Goal: Task Accomplishment & Management: Complete application form

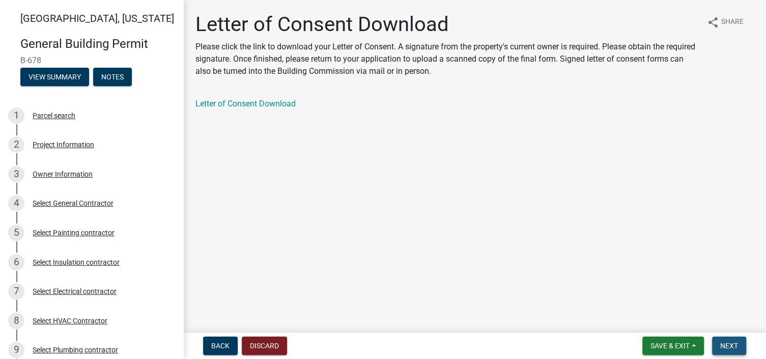
click at [733, 342] on span "Next" at bounding box center [730, 346] width 18 height 8
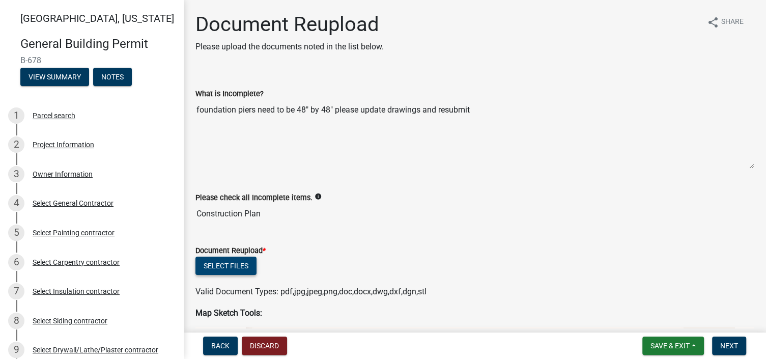
click at [232, 260] on button "Select files" at bounding box center [226, 266] width 61 height 18
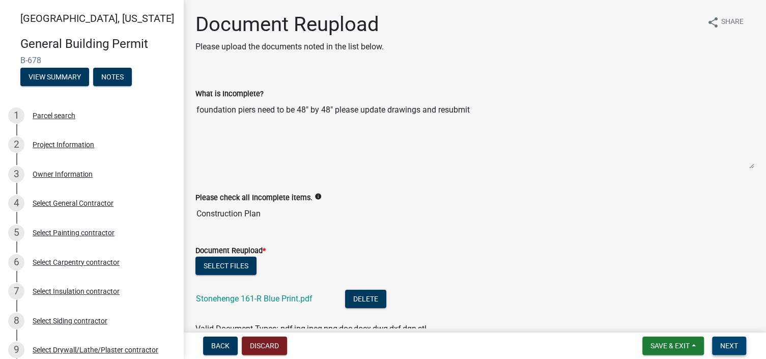
click at [732, 345] on span "Next" at bounding box center [730, 346] width 18 height 8
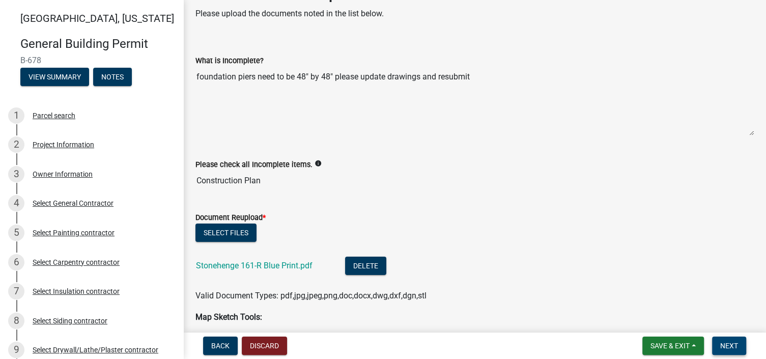
scroll to position [51, 0]
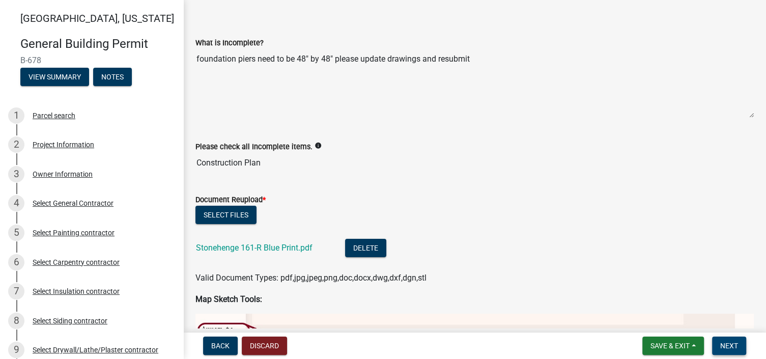
click at [731, 343] on span "Next" at bounding box center [730, 346] width 18 height 8
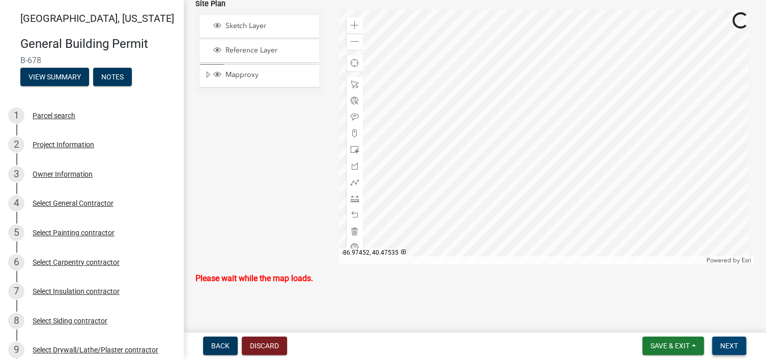
scroll to position [635, 0]
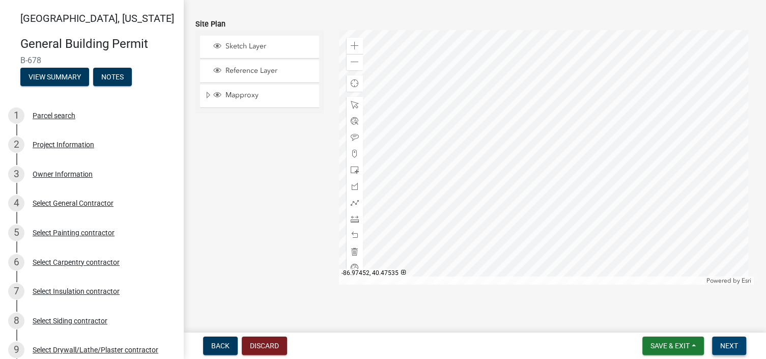
click at [730, 345] on span "Next" at bounding box center [730, 346] width 18 height 8
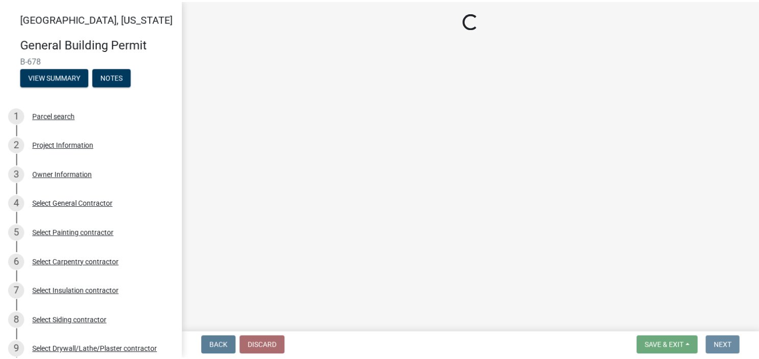
scroll to position [0, 0]
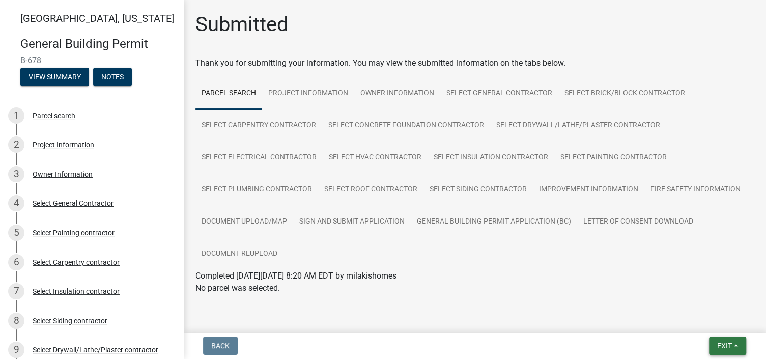
click at [730, 345] on span "Exit" at bounding box center [724, 346] width 15 height 8
click at [703, 321] on button "Save & Exit" at bounding box center [705, 319] width 81 height 24
